Goal: Find specific page/section: Find specific page/section

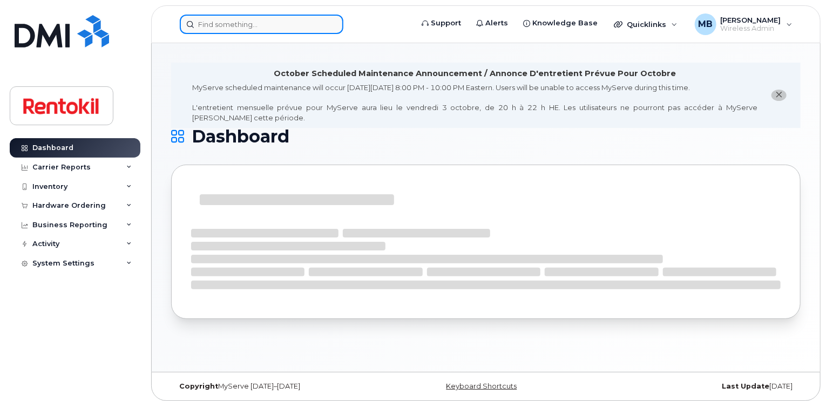
click at [313, 32] on input at bounding box center [262, 24] width 164 height 19
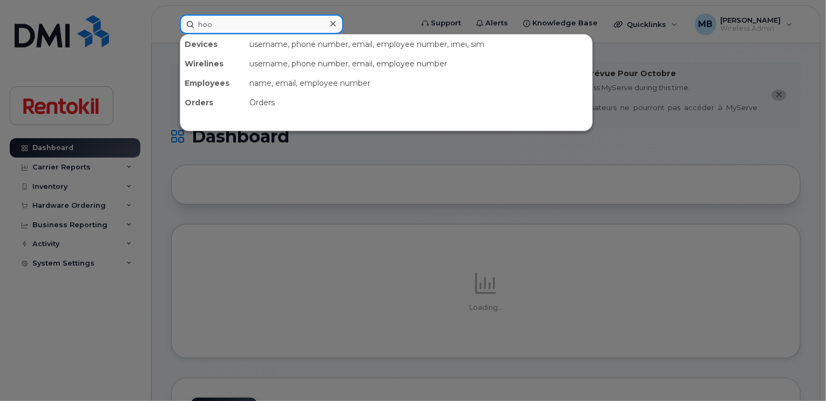
type input "hood"
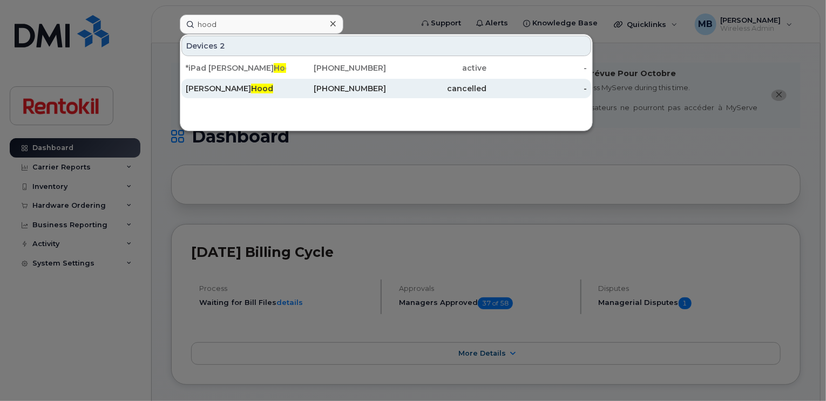
click at [265, 86] on div "Margaret Hood" at bounding box center [236, 88] width 100 height 11
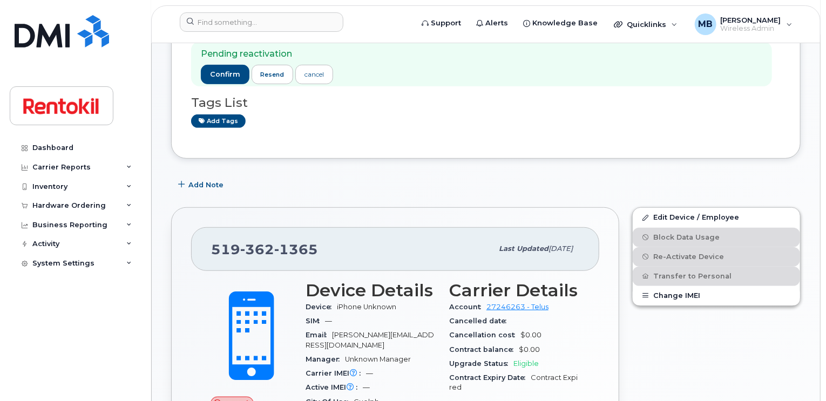
scroll to position [249, 0]
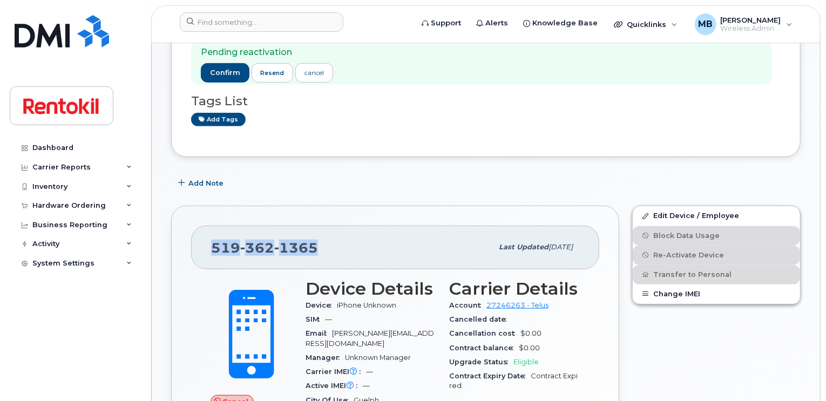
drag, startPoint x: 317, startPoint y: 238, endPoint x: 193, endPoint y: 237, distance: 123.7
click at [193, 237] on div "519 362 1365 Last updated Apr 03, 2025" at bounding box center [395, 247] width 408 height 43
copy span "519 362 1365"
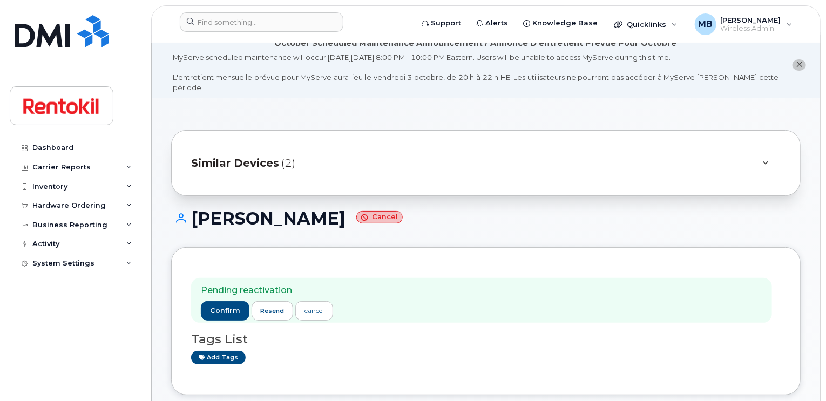
scroll to position [0, 0]
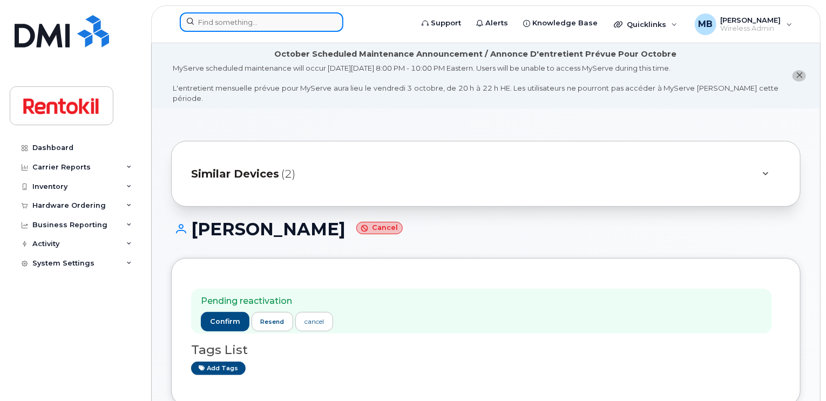
click at [297, 21] on input at bounding box center [262, 21] width 164 height 19
paste input "519-362-1365"
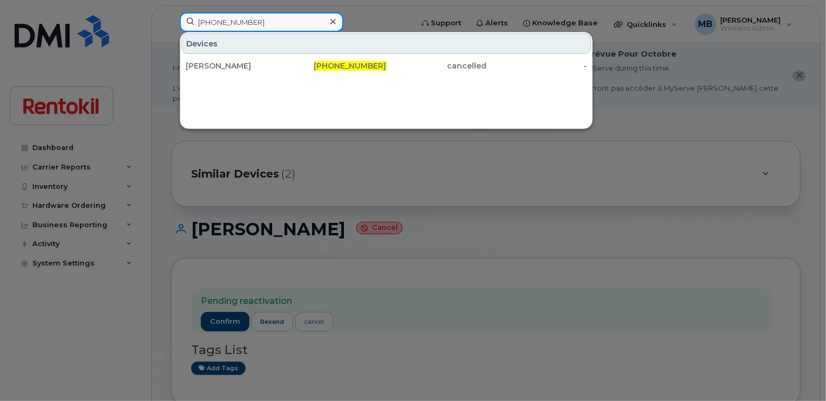
type input "519-362-1365"
click at [337, 20] on div at bounding box center [333, 22] width 16 height 16
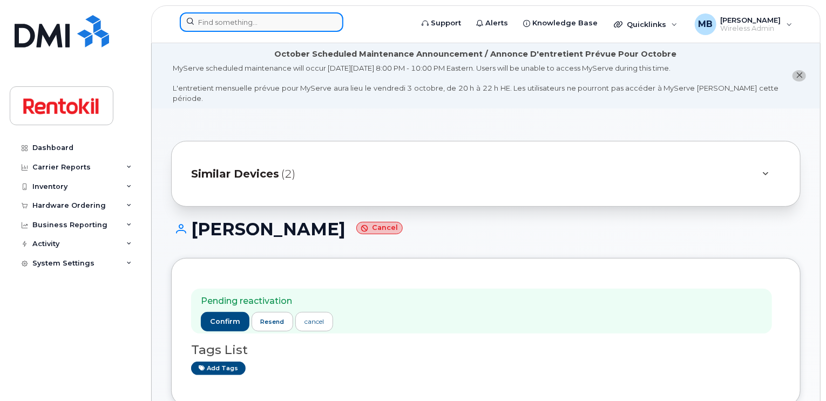
click at [326, 22] on div at bounding box center [262, 21] width 164 height 19
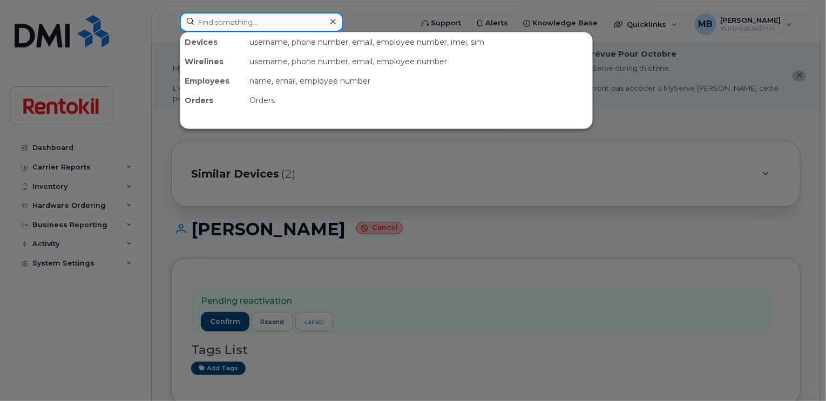
paste input "289-808-4928"
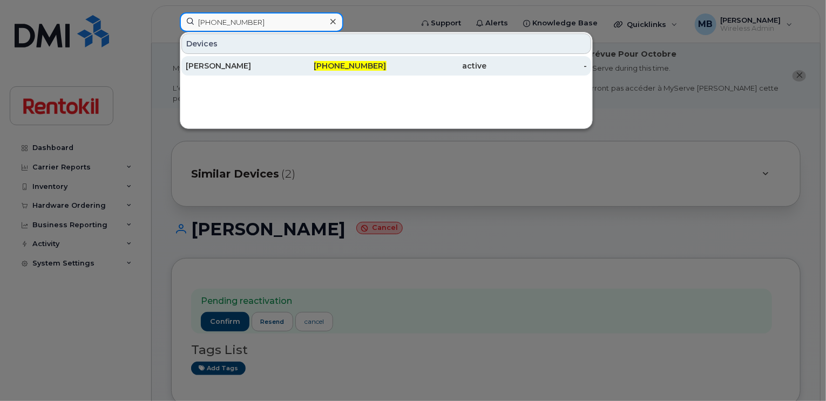
type input "289-808-4928"
click at [293, 66] on div "289-808-4928" at bounding box center [336, 65] width 100 height 11
